Goal: Information Seeking & Learning: Learn about a topic

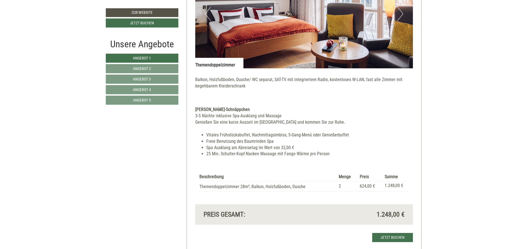
scroll to position [465, 0]
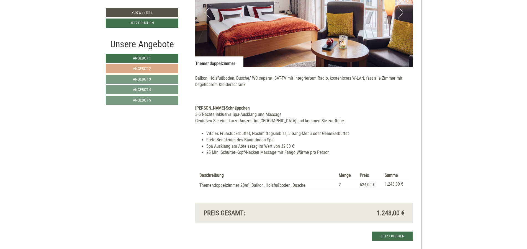
click at [155, 65] on link "Angebot 2" at bounding box center [142, 68] width 72 height 9
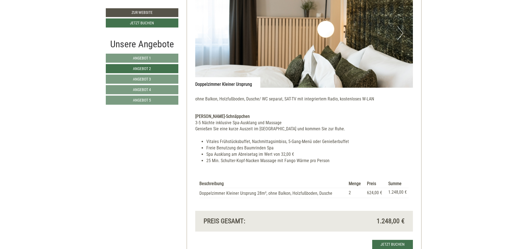
scroll to position [403, 0]
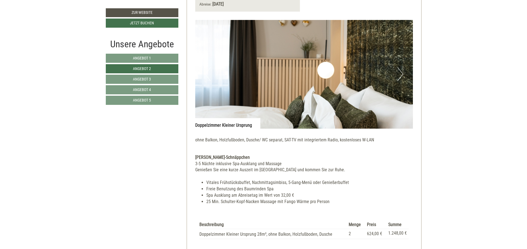
click at [398, 71] on button "Next" at bounding box center [400, 74] width 6 height 14
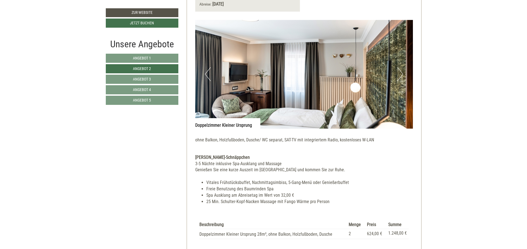
click at [400, 74] on button "Next" at bounding box center [400, 74] width 6 height 14
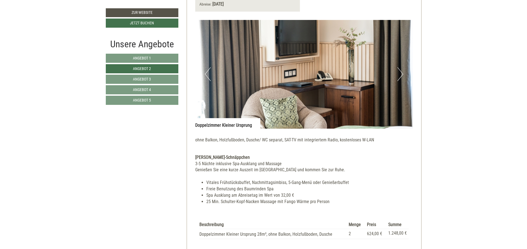
click at [400, 74] on button "Next" at bounding box center [400, 74] width 6 height 14
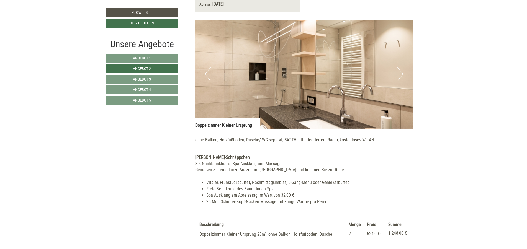
click at [400, 74] on button "Next" at bounding box center [400, 74] width 6 height 14
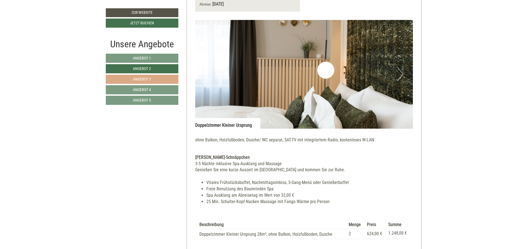
click at [154, 80] on link "Angebot 3" at bounding box center [142, 79] width 72 height 9
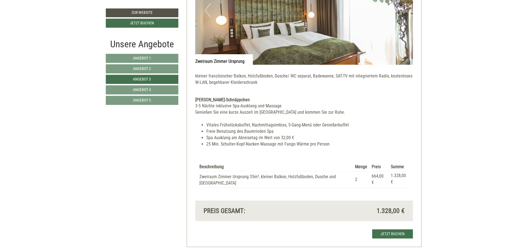
scroll to position [470, 0]
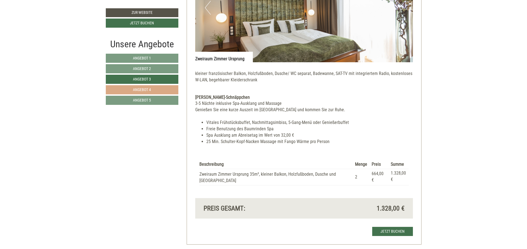
click at [140, 88] on span "Angebot 4" at bounding box center [142, 89] width 18 height 4
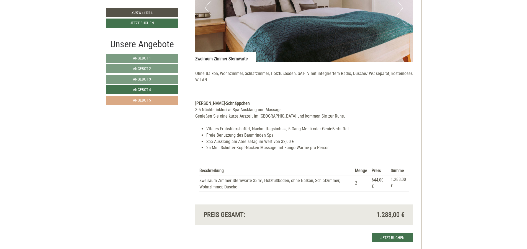
click at [149, 99] on span "Angebot 5" at bounding box center [142, 100] width 18 height 4
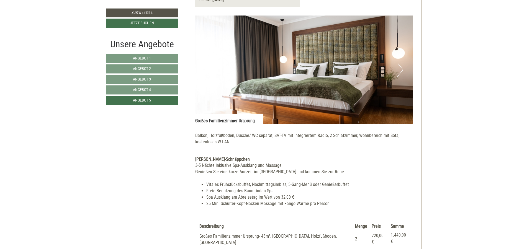
scroll to position [403, 0]
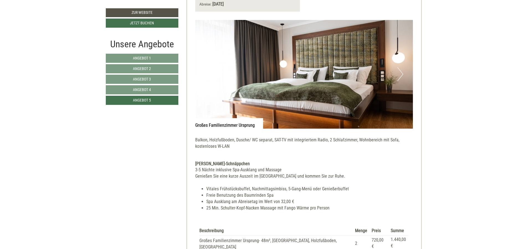
click at [401, 73] on button "Next" at bounding box center [400, 74] width 6 height 14
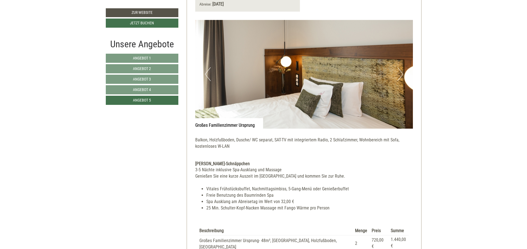
click at [401, 73] on button "Next" at bounding box center [400, 74] width 6 height 14
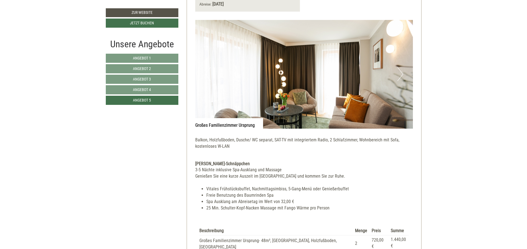
click at [401, 73] on button "Next" at bounding box center [400, 74] width 6 height 14
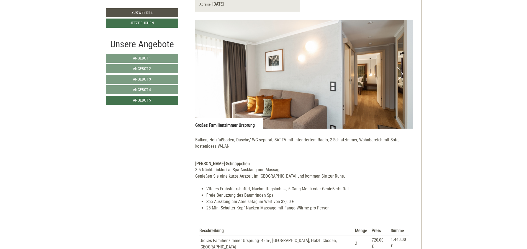
click at [401, 73] on button "Next" at bounding box center [400, 74] width 6 height 14
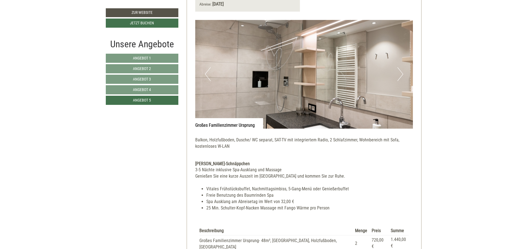
click at [401, 73] on button "Next" at bounding box center [400, 74] width 6 height 14
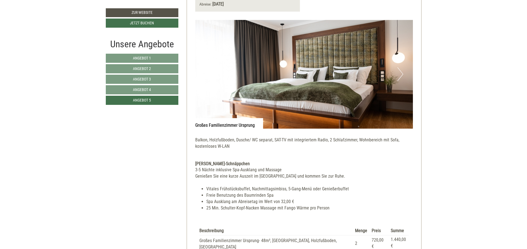
click at [401, 73] on button "Next" at bounding box center [400, 74] width 6 height 14
